Goal: Entertainment & Leisure: Consume media (video, audio)

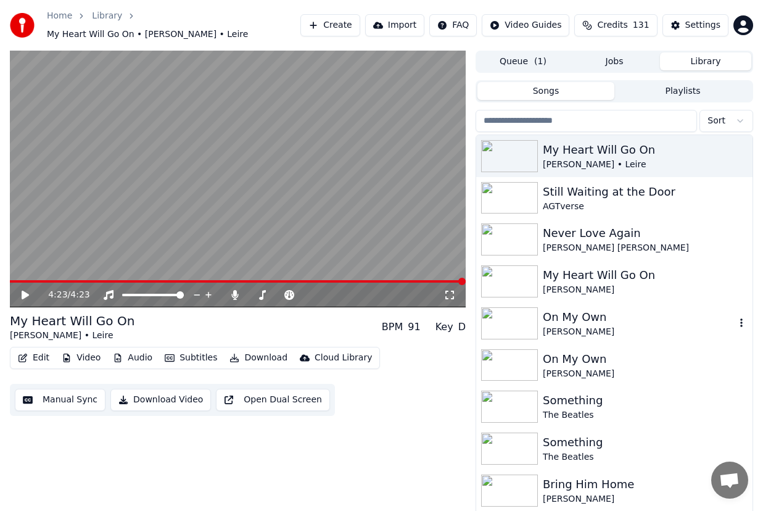
scroll to position [1, 0]
click at [601, 192] on div "Still Waiting at the Door" at bounding box center [639, 191] width 193 height 17
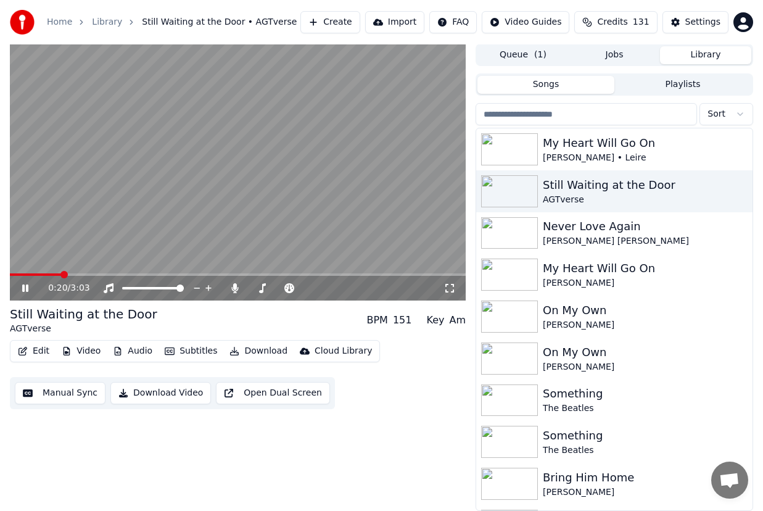
click at [27, 286] on icon at bounding box center [25, 287] width 6 height 7
drag, startPoint x: 759, startPoint y: 70, endPoint x: 668, endPoint y: 121, distance: 104.2
click at [759, 70] on div "0:20 / 3:03 Still Waiting at the Door AGTverse BPM 151 Key Am Edit Video Audio …" at bounding box center [381, 277] width 763 height 467
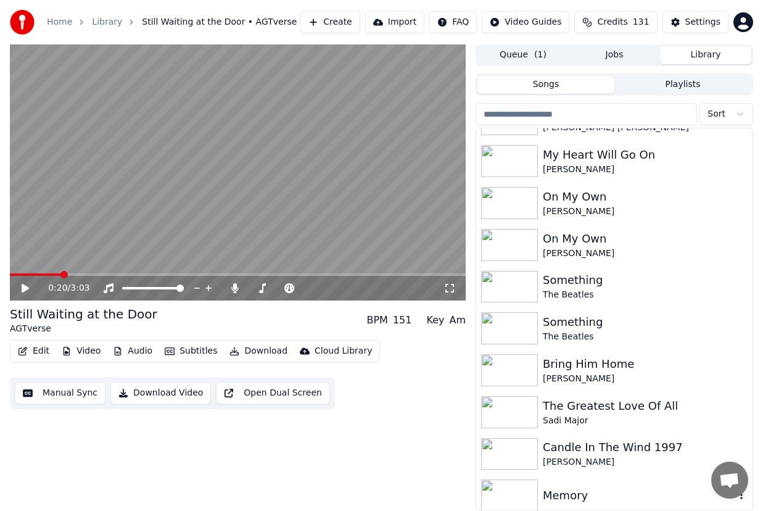
scroll to position [112, 0]
click at [571, 497] on div "Memory" at bounding box center [639, 496] width 193 height 17
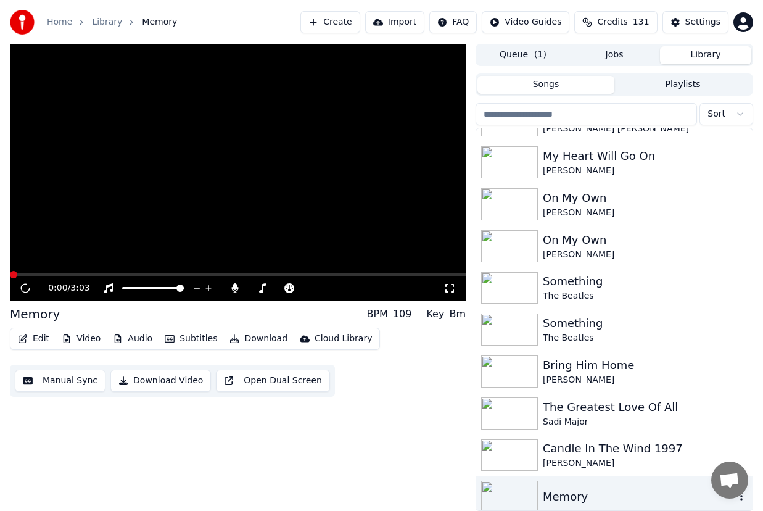
click at [571, 497] on div "Memory" at bounding box center [639, 496] width 193 height 17
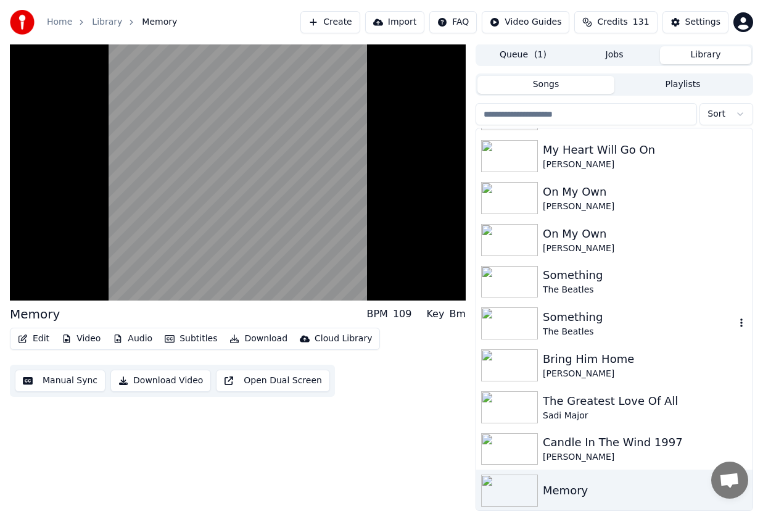
scroll to position [120, 0]
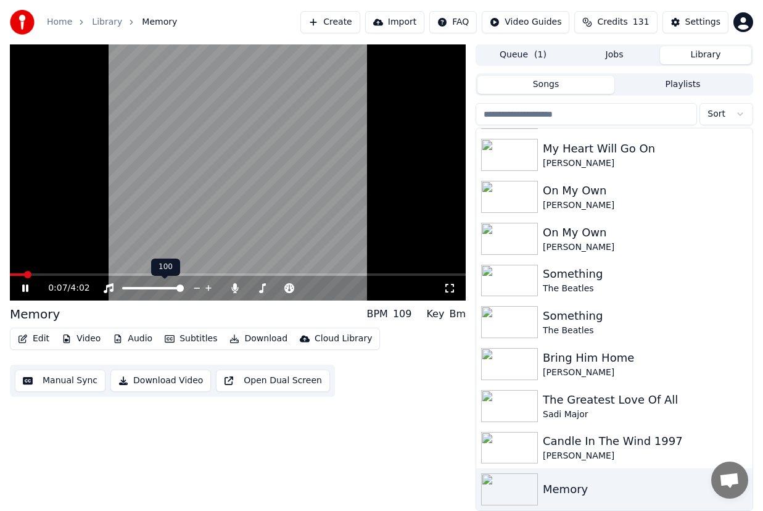
click at [206, 286] on icon at bounding box center [209, 288] width 12 height 12
click at [283, 289] on span at bounding box center [282, 287] width 7 height 7
click at [301, 286] on span at bounding box center [297, 287] width 7 height 7
click at [265, 288] on icon at bounding box center [262, 288] width 12 height 10
click at [362, 287] on icon at bounding box center [362, 288] width 6 height 6
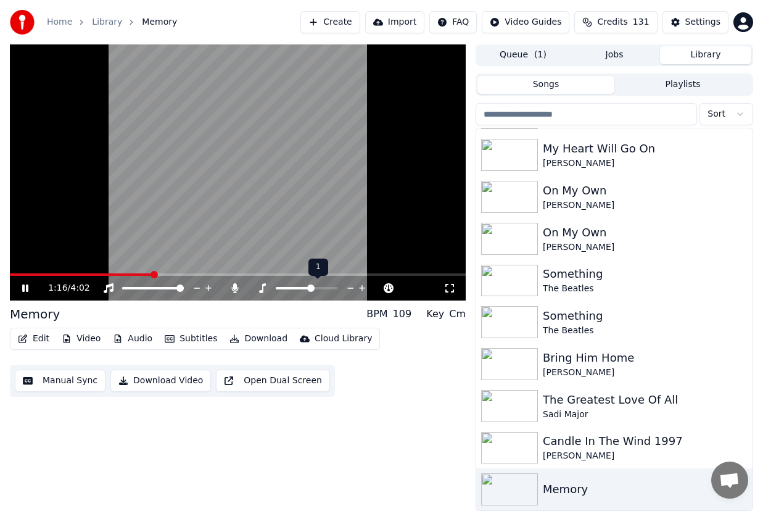
click at [362, 287] on icon at bounding box center [362, 288] width 6 height 6
click at [349, 288] on icon at bounding box center [351, 288] width 6 height 1
click at [174, 278] on span at bounding box center [177, 274] width 7 height 7
click at [24, 273] on span at bounding box center [17, 274] width 15 height 2
click at [89, 272] on video at bounding box center [238, 172] width 456 height 257
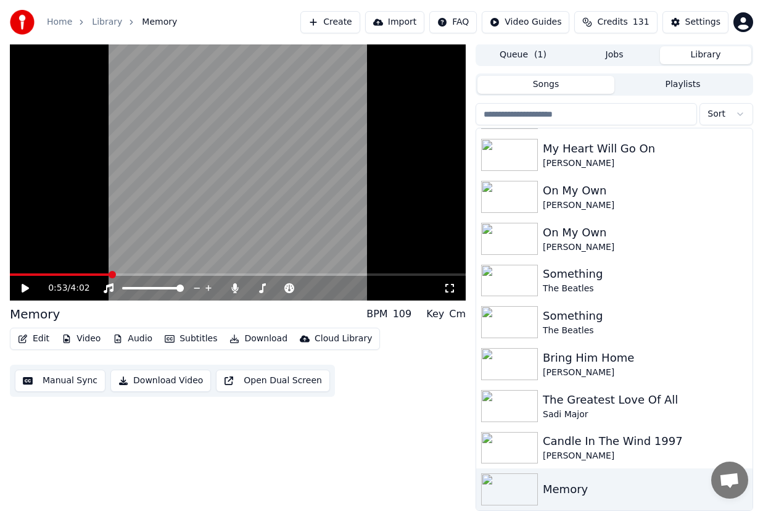
click at [89, 274] on span at bounding box center [60, 274] width 101 height 2
click at [30, 290] on icon at bounding box center [34, 288] width 28 height 10
click at [326, 275] on span at bounding box center [168, 274] width 317 height 2
click at [28, 287] on icon at bounding box center [25, 287] width 6 height 7
